Goal: Information Seeking & Learning: Check status

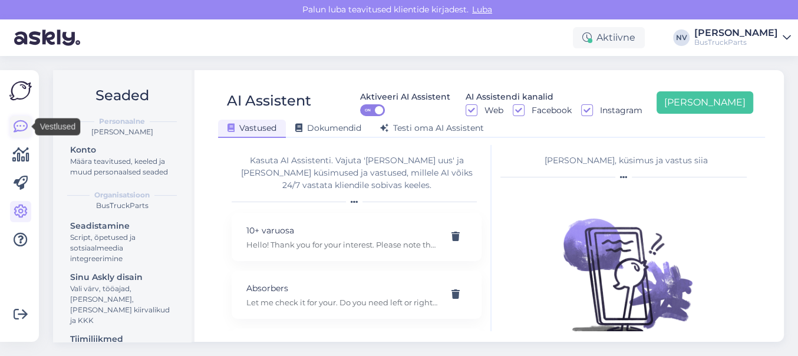
click at [18, 121] on icon at bounding box center [21, 127] width 14 height 14
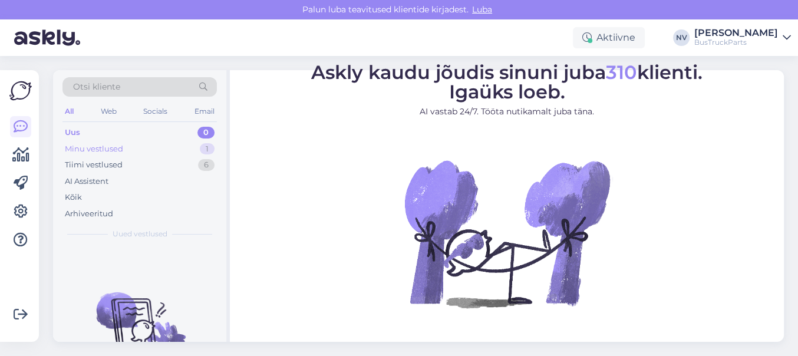
click at [94, 152] on div "Minu vestlused" at bounding box center [94, 149] width 58 height 12
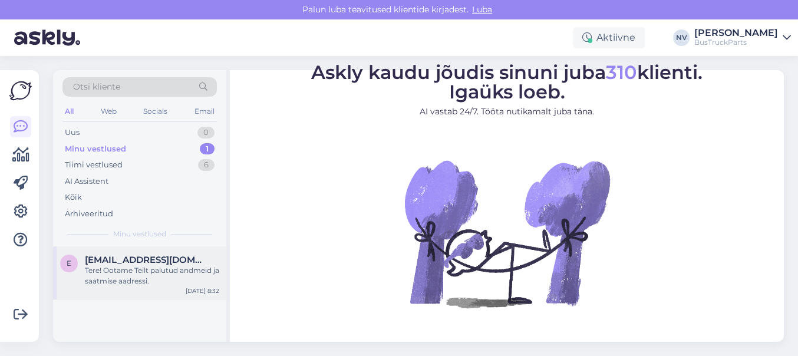
click at [138, 261] on span "[EMAIL_ADDRESS][DOMAIN_NAME]" at bounding box center [146, 259] width 123 height 11
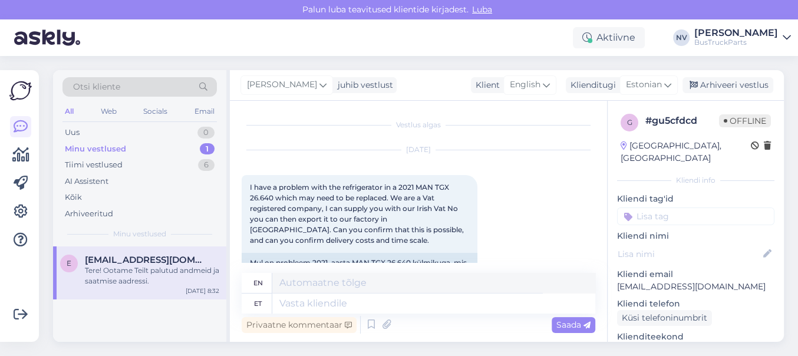
scroll to position [576, 0]
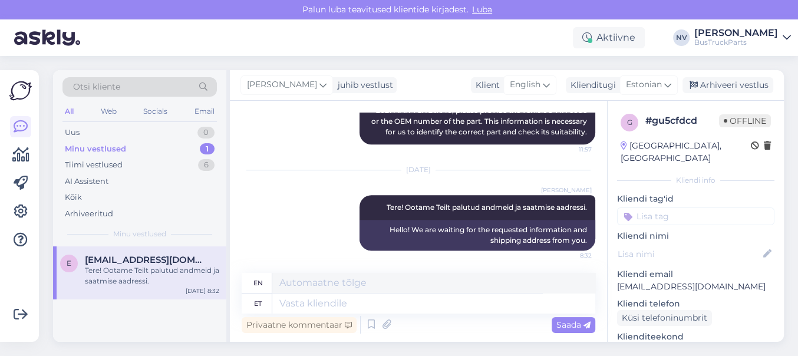
click at [643, 207] on input at bounding box center [695, 216] width 157 height 18
type input "Iir"
click at [690, 243] on span "Iirimaa" at bounding box center [695, 246] width 25 height 7
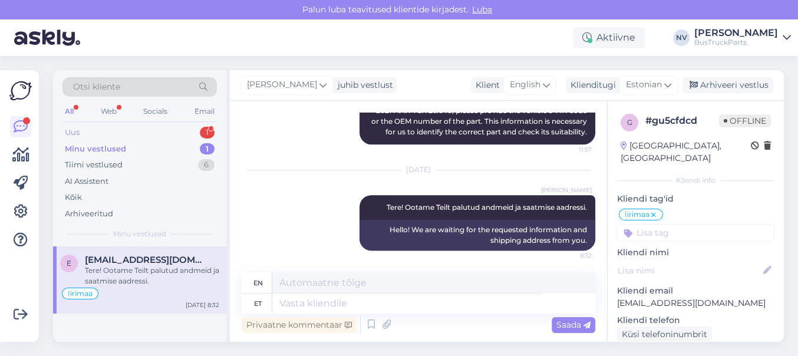
click at [83, 131] on div "Uus 1" at bounding box center [139, 132] width 154 height 16
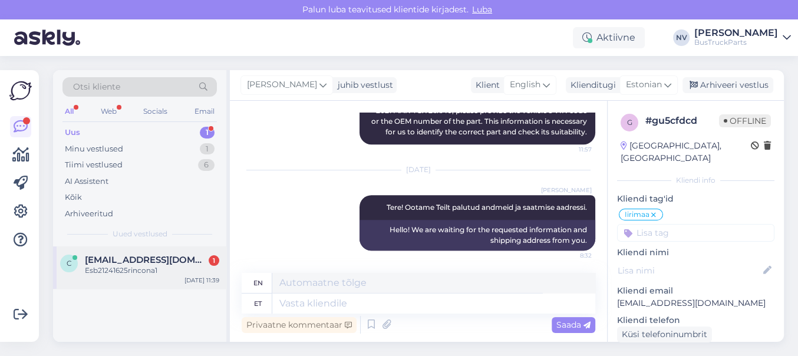
click at [121, 257] on span "[EMAIL_ADDRESS][DOMAIN_NAME]" at bounding box center [146, 259] width 123 height 11
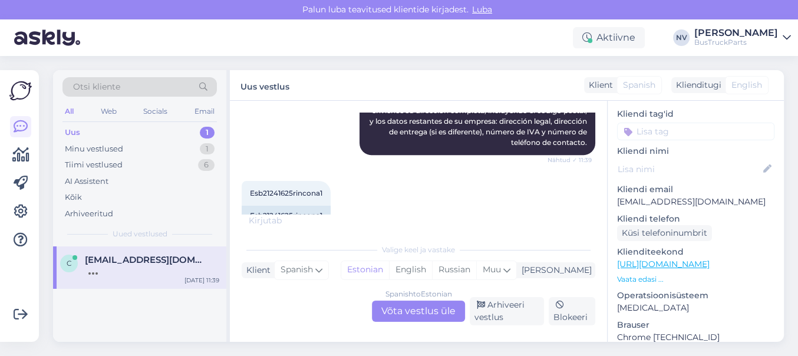
scroll to position [98, 0]
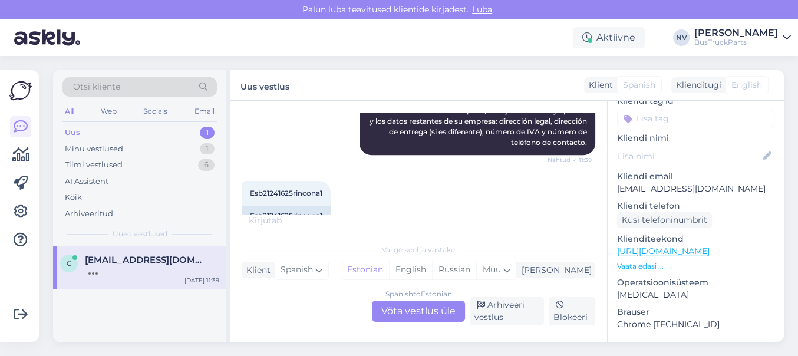
click at [709, 246] on link "[URL][DOMAIN_NAME]" at bounding box center [663, 251] width 92 height 11
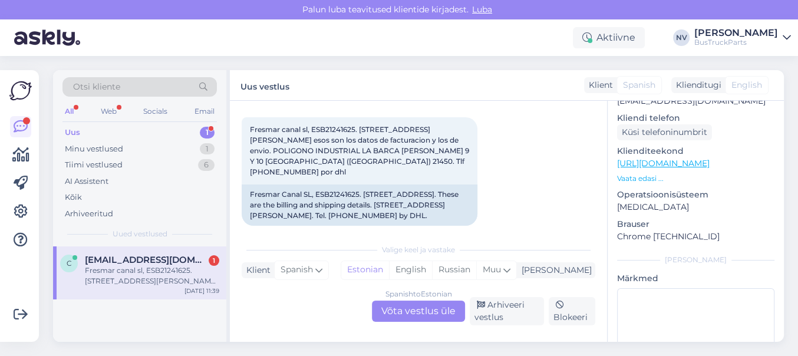
scroll to position [0, 0]
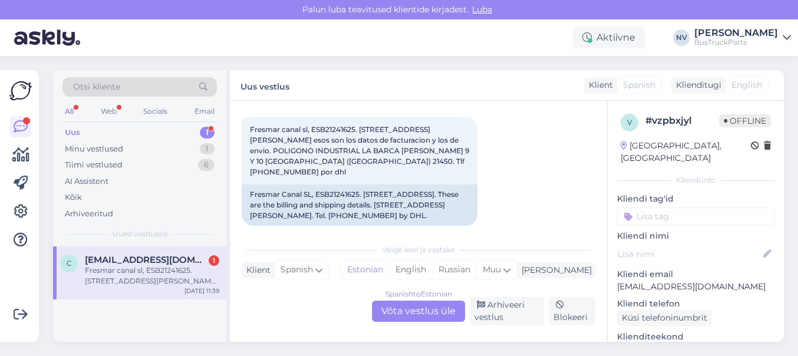
click at [108, 128] on div "Uus 1" at bounding box center [139, 132] width 154 height 16
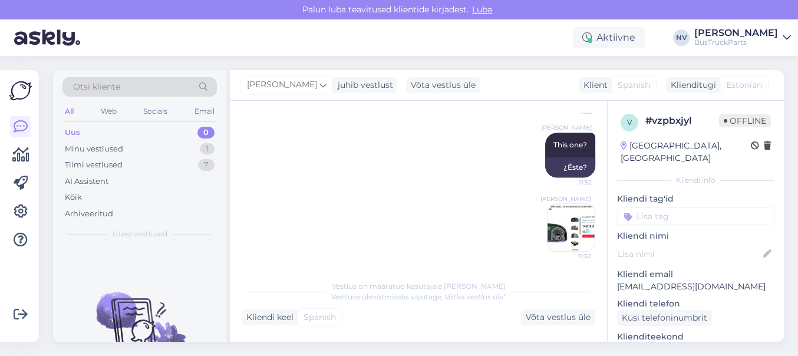
scroll to position [891, 0]
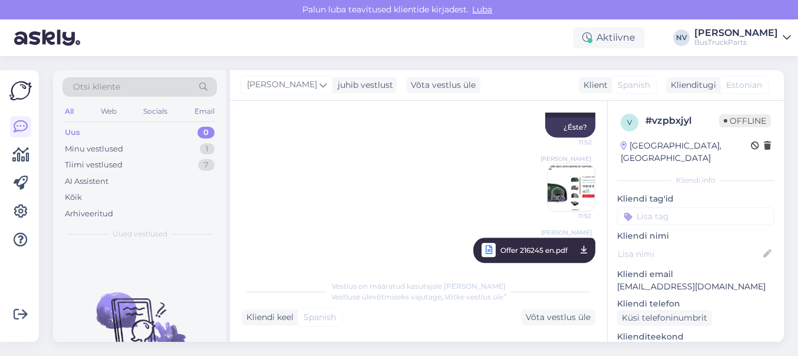
click at [650, 207] on input at bounding box center [695, 216] width 157 height 18
type input "Hispaan"
click at [686, 243] on span "Hispaania" at bounding box center [695, 246] width 35 height 7
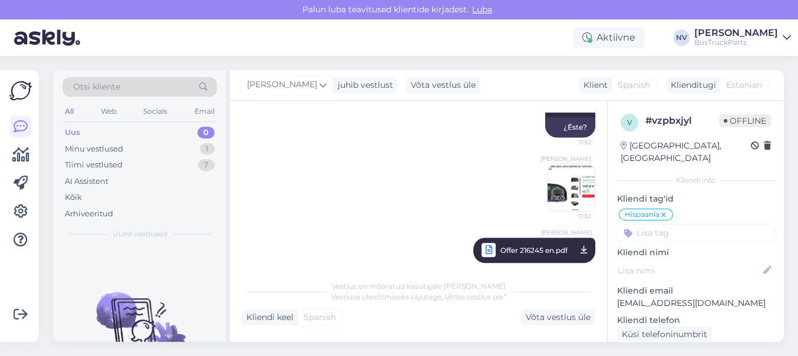
click at [663, 246] on p "Kliendi nimi" at bounding box center [695, 252] width 157 height 12
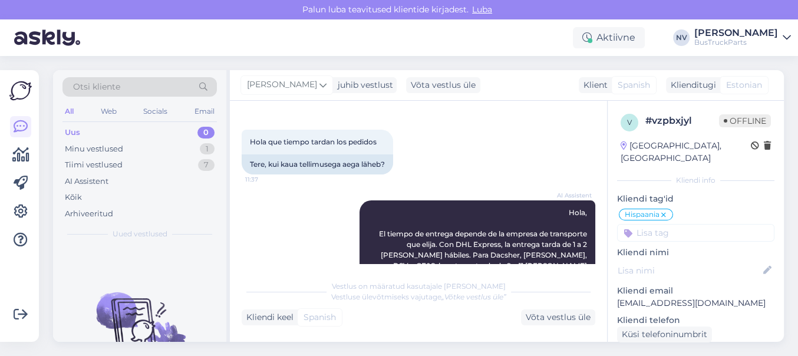
scroll to position [0, 0]
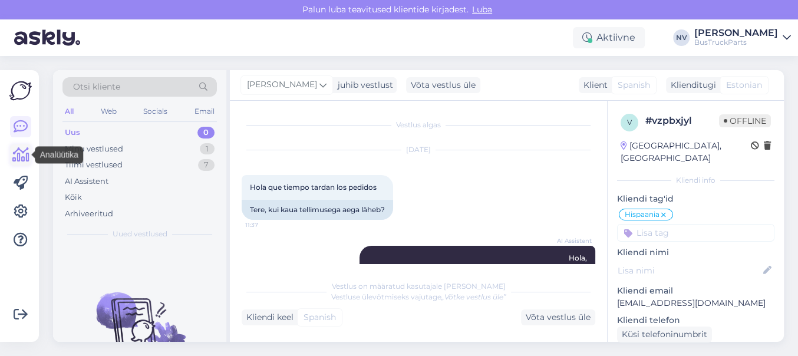
click at [16, 154] on icon at bounding box center [20, 155] width 17 height 14
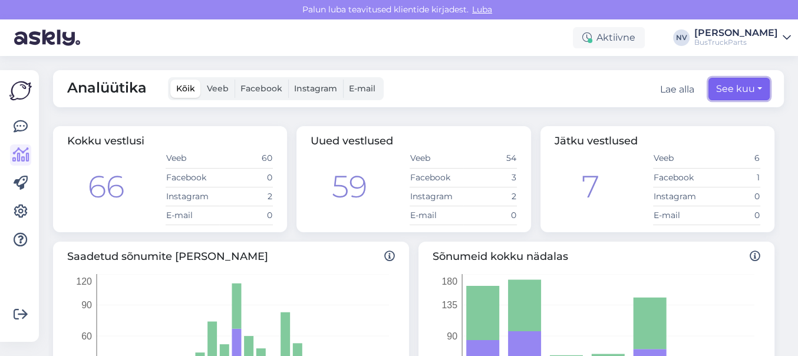
click at [749, 82] on button "See kuu" at bounding box center [738, 89] width 61 height 22
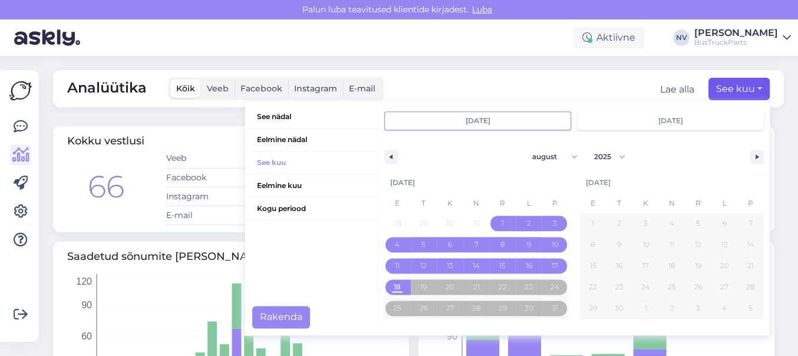
click at [462, 118] on input "[DATE]" at bounding box center [478, 121] width 186 height 18
click at [384, 156] on button "button" at bounding box center [391, 157] width 14 height 14
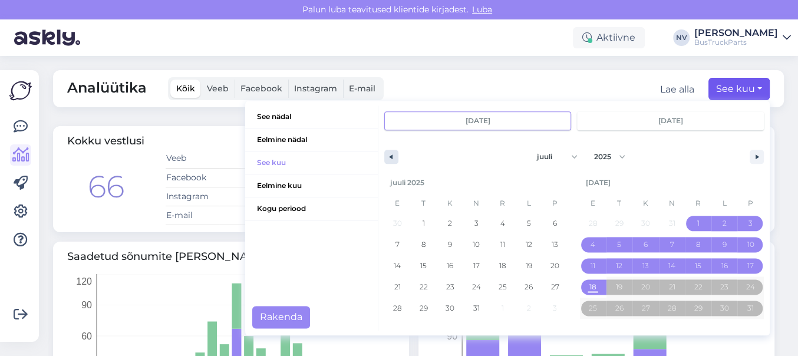
click at [384, 156] on button "button" at bounding box center [391, 157] width 14 height 14
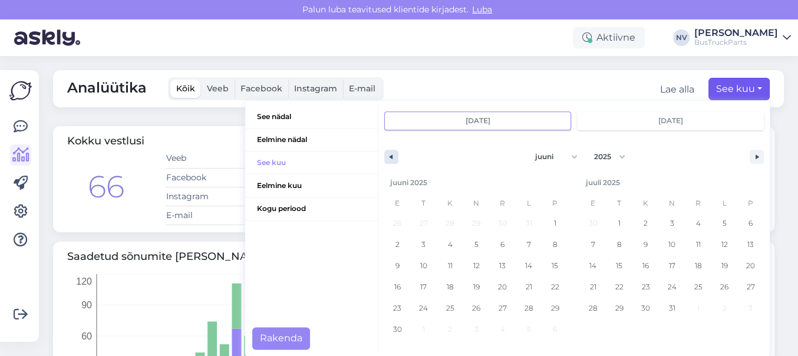
click at [384, 156] on button "button" at bounding box center [391, 157] width 14 height 14
select select "4"
click at [463, 217] on span "1" at bounding box center [476, 223] width 27 height 15
type input "mai 1 2025"
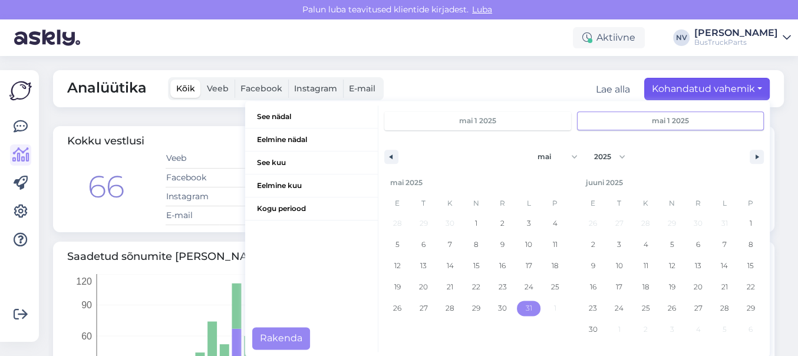
click at [525, 306] on span "31" at bounding box center [528, 307] width 6 height 21
type input "mai 31 2025"
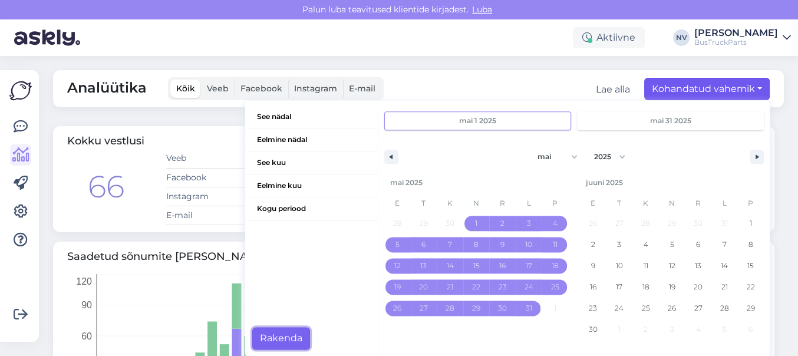
click at [262, 331] on button "Rakenda" at bounding box center [281, 338] width 58 height 22
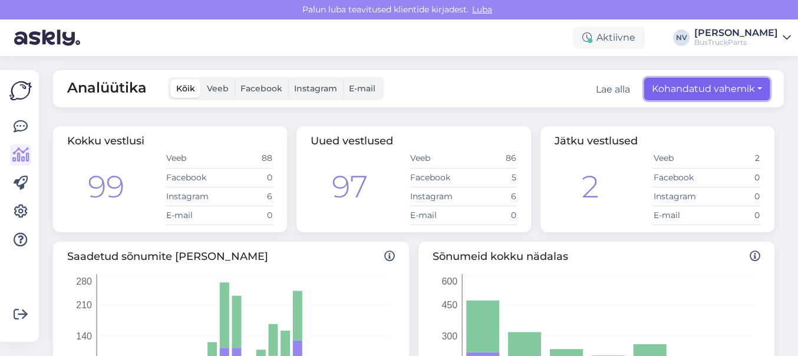
click at [746, 85] on button "Kohandatud vahemik" at bounding box center [706, 89] width 125 height 22
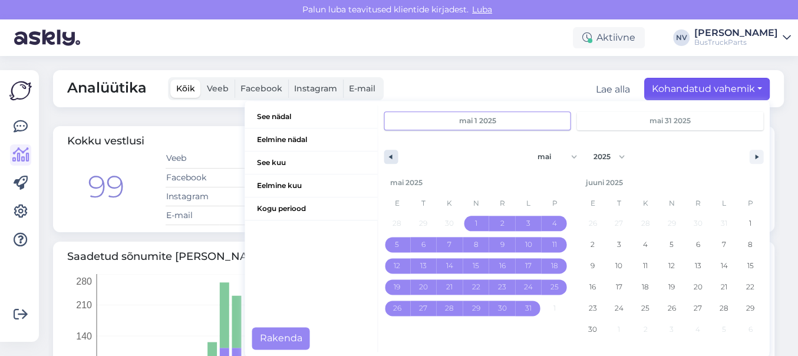
click at [386, 156] on icon "button" at bounding box center [389, 156] width 6 height 5
select select "3"
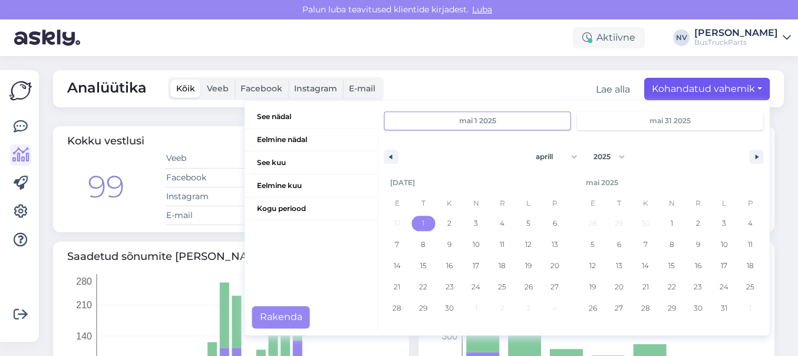
click at [414, 221] on span "1" at bounding box center [423, 223] width 27 height 15
type input "[DATE]"
click at [445, 302] on span "30" at bounding box center [449, 307] width 9 height 21
type input "[DATE]"
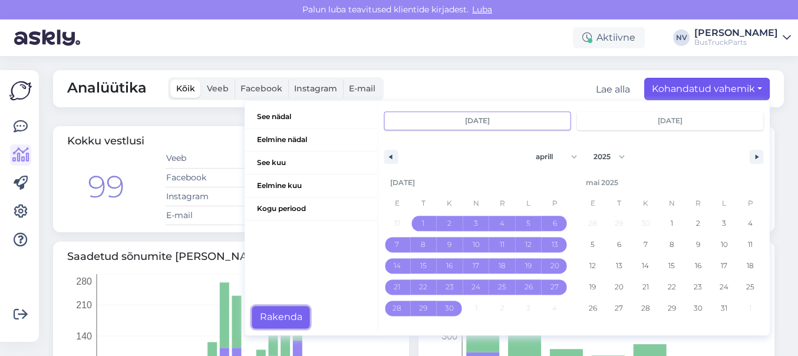
click at [268, 321] on button "Rakenda" at bounding box center [281, 317] width 58 height 22
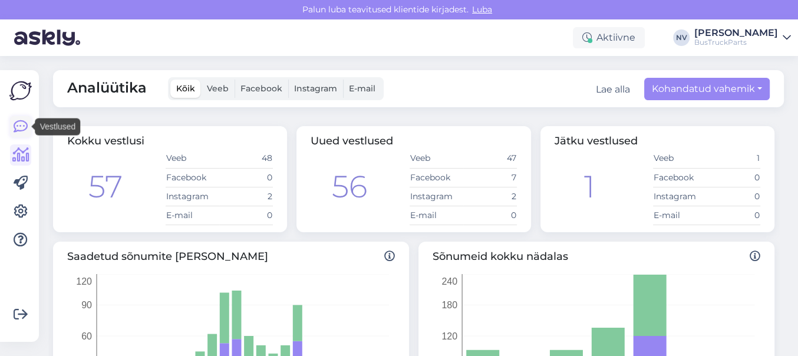
click at [16, 121] on icon at bounding box center [21, 127] width 14 height 14
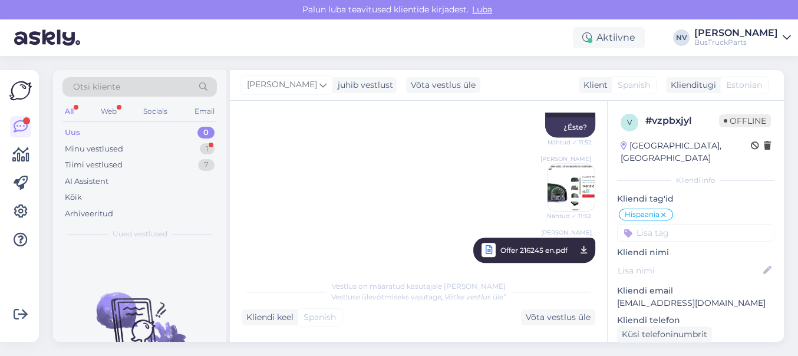
scroll to position [961, 0]
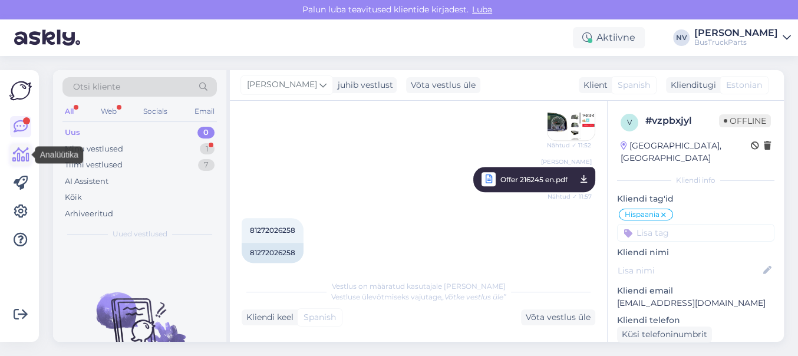
click at [10, 154] on link at bounding box center [20, 154] width 21 height 21
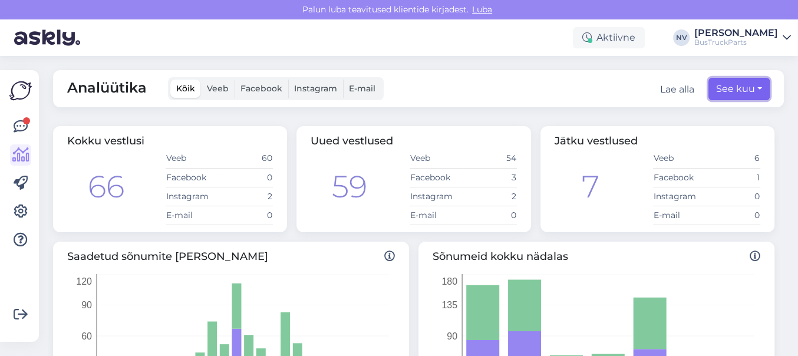
click at [747, 87] on button "See kuu" at bounding box center [738, 89] width 61 height 22
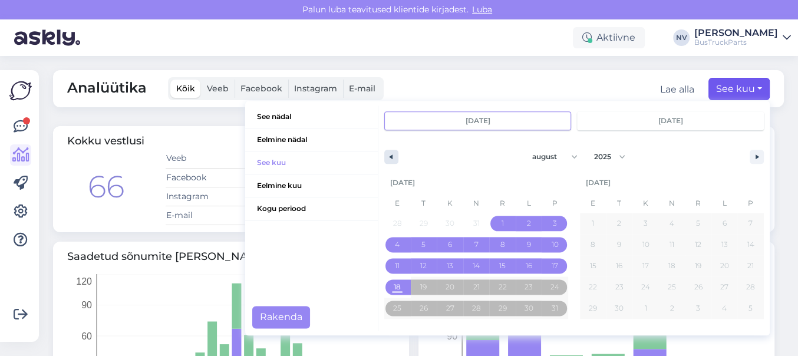
click at [386, 156] on icon "button" at bounding box center [389, 156] width 6 height 5
select select "6"
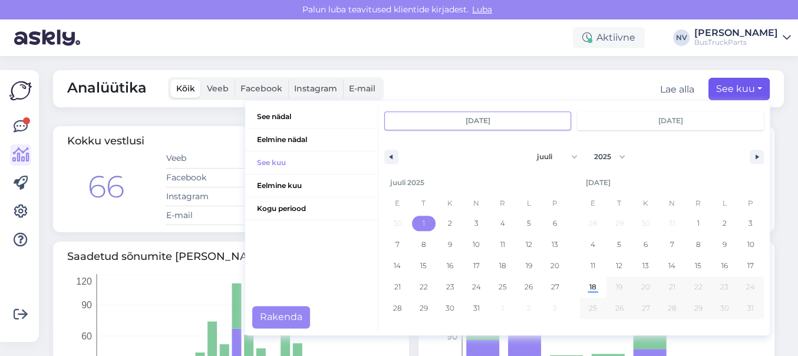
click at [422, 223] on span "1" at bounding box center [423, 223] width 2 height 21
type input "juuli 1 2025"
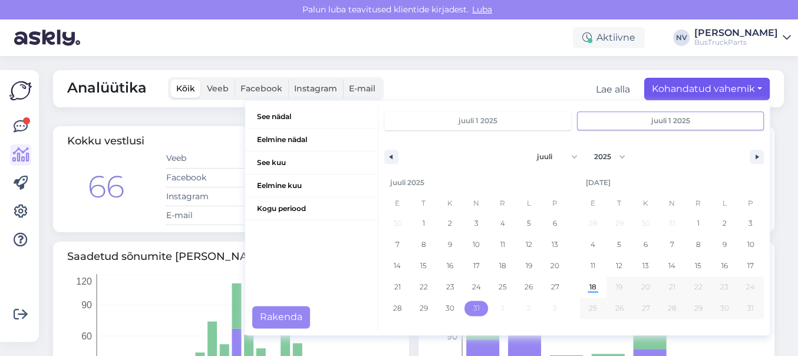
click at [472, 307] on span "31" at bounding box center [475, 307] width 6 height 21
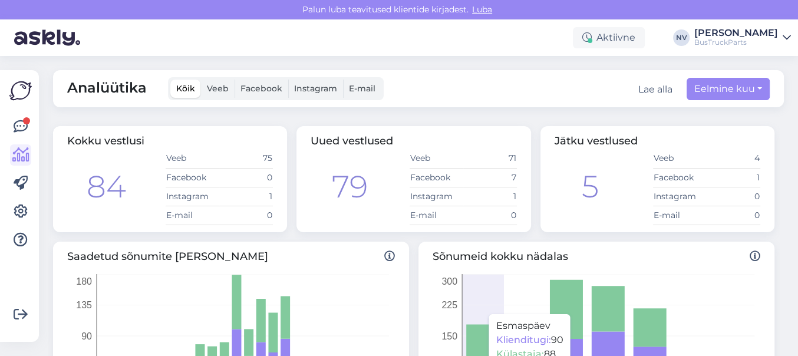
click at [464, 307] on icon "[PERSON_NAME] [PERSON_NAME] [PERSON_NAME] Neljapäev [PERSON_NAME] Pühapäev 0 75…" at bounding box center [593, 344] width 322 height 141
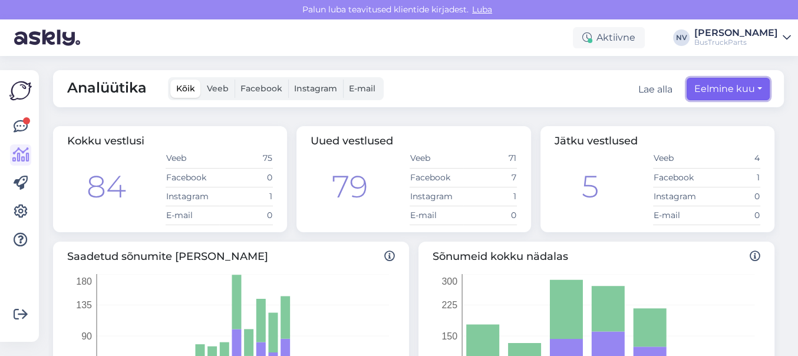
click at [747, 88] on button "Eelmine kuu" at bounding box center [727, 89] width 83 height 22
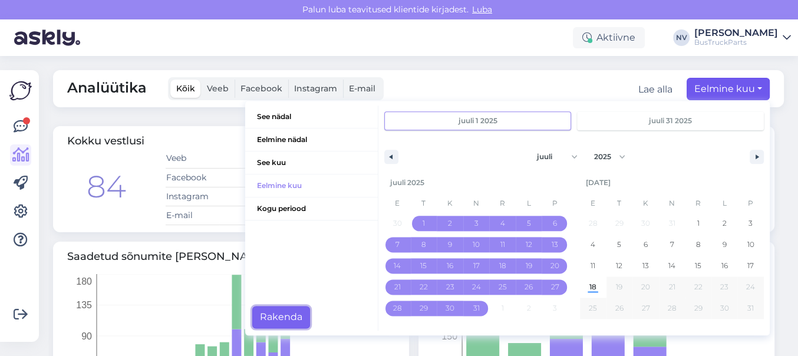
click at [270, 314] on button "Rakenda" at bounding box center [281, 317] width 58 height 22
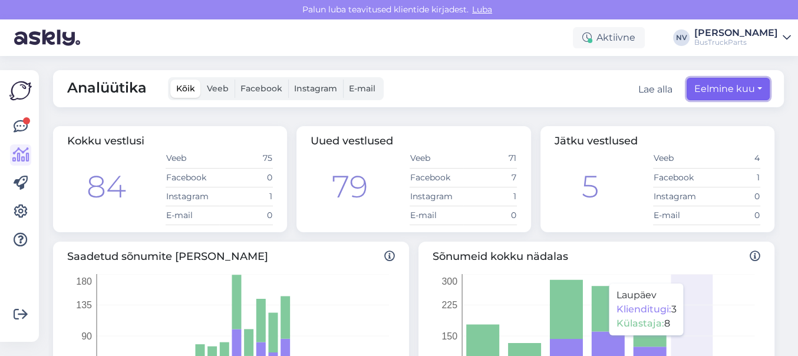
click at [746, 91] on button "Eelmine kuu" at bounding box center [727, 89] width 83 height 22
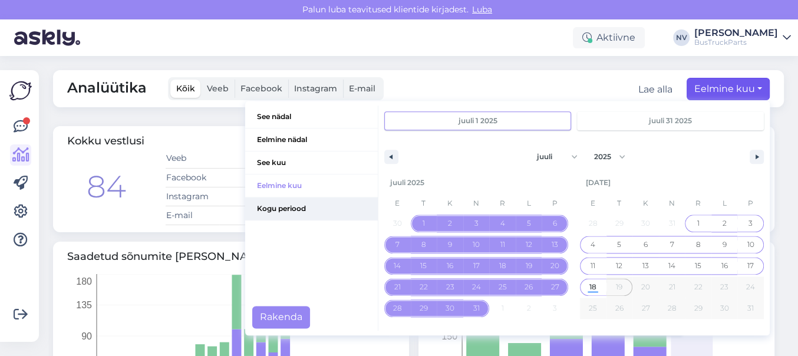
click at [307, 203] on span "Kogu periood" at bounding box center [311, 208] width 133 height 22
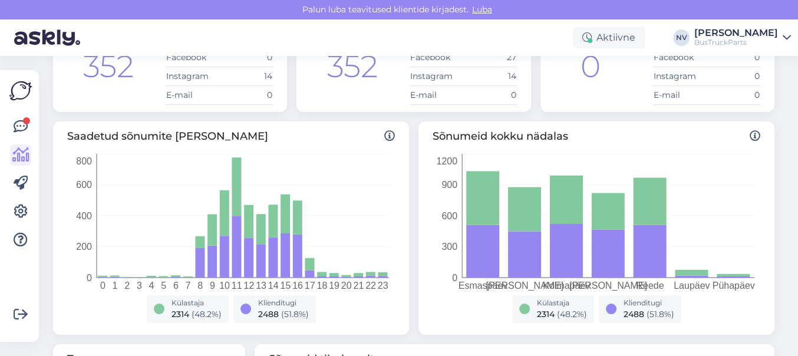
scroll to position [111, 0]
